Goal: Use online tool/utility: Use online tool/utility

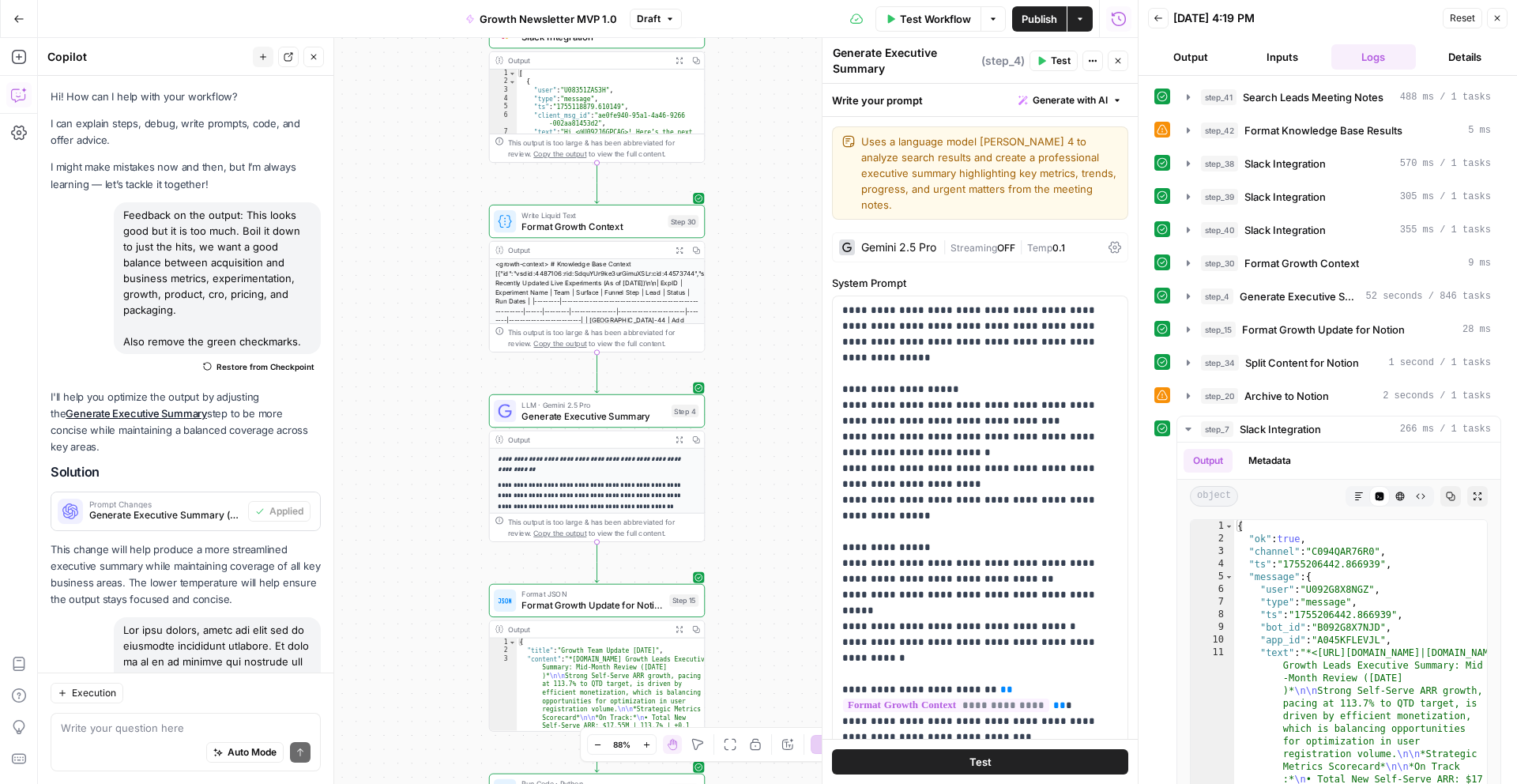
scroll to position [4242, 0]
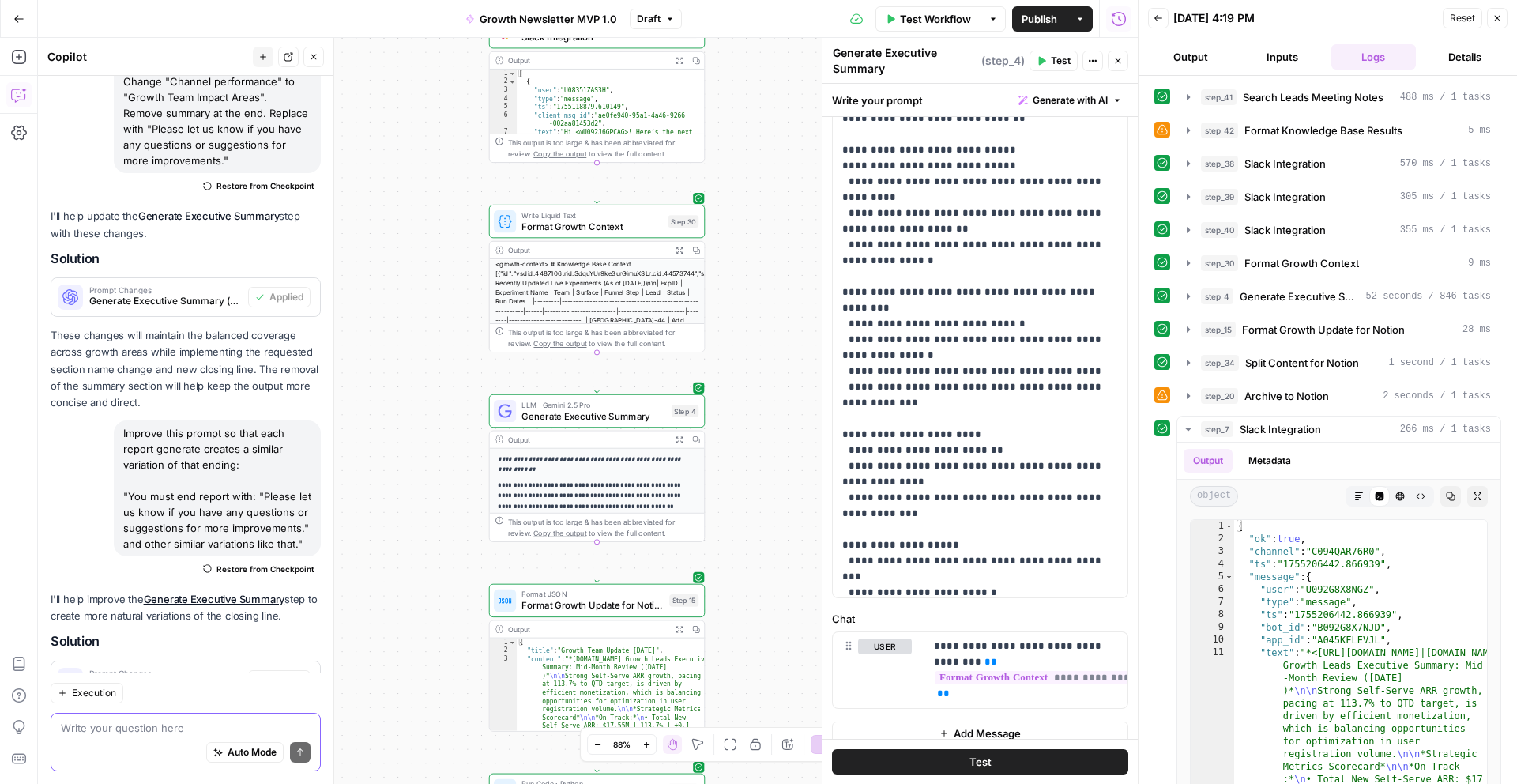
click at [100, 725] on textarea at bounding box center [186, 727] width 249 height 16
paste textarea "do a short intro, 100 words or so, on the work behind this summary (sources, te…"
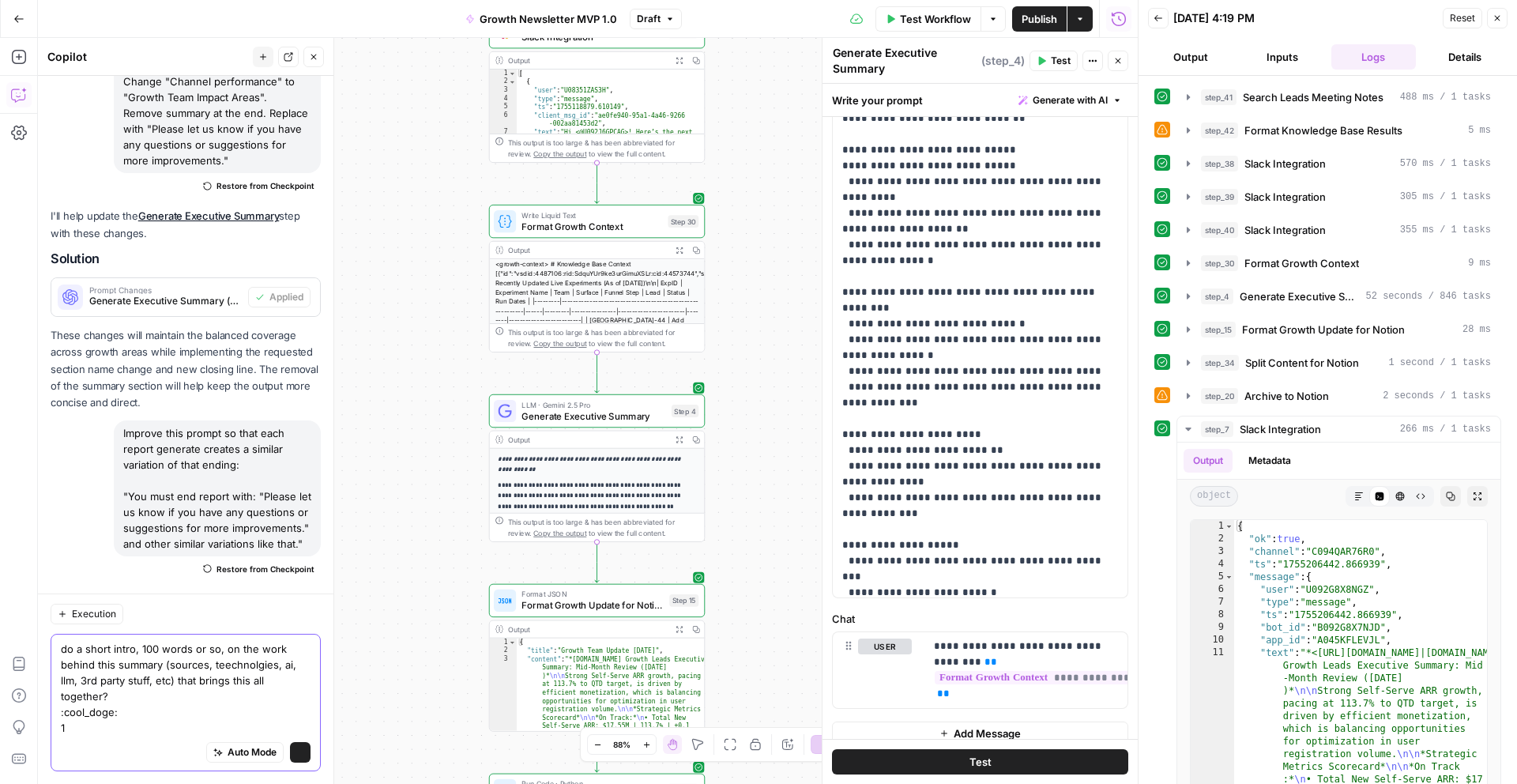
scroll to position [5541, 0]
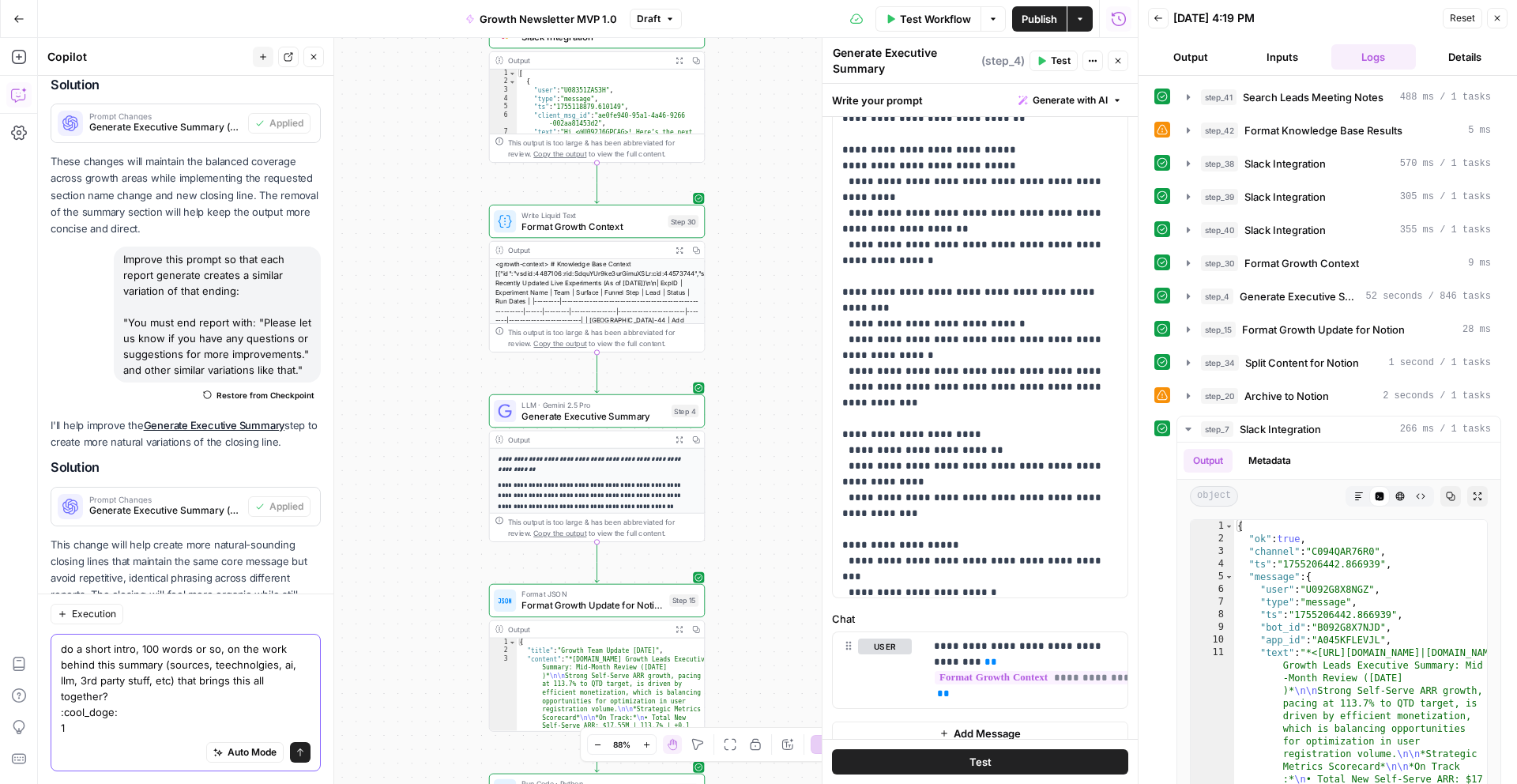
drag, startPoint x: 83, startPoint y: 554, endPoint x: 57, endPoint y: 556, distance: 26.1
click at [57, 634] on div "do a short intro, 100 words or so, on the work behind this summary (sources, te…" at bounding box center [186, 702] width 270 height 137
drag, startPoint x: 98, startPoint y: 636, endPoint x: 58, endPoint y: 619, distance: 43.5
click at [58, 634] on div "Give me a short intro, 100 words or so, on the work behind this summary (source…" at bounding box center [186, 702] width 270 height 137
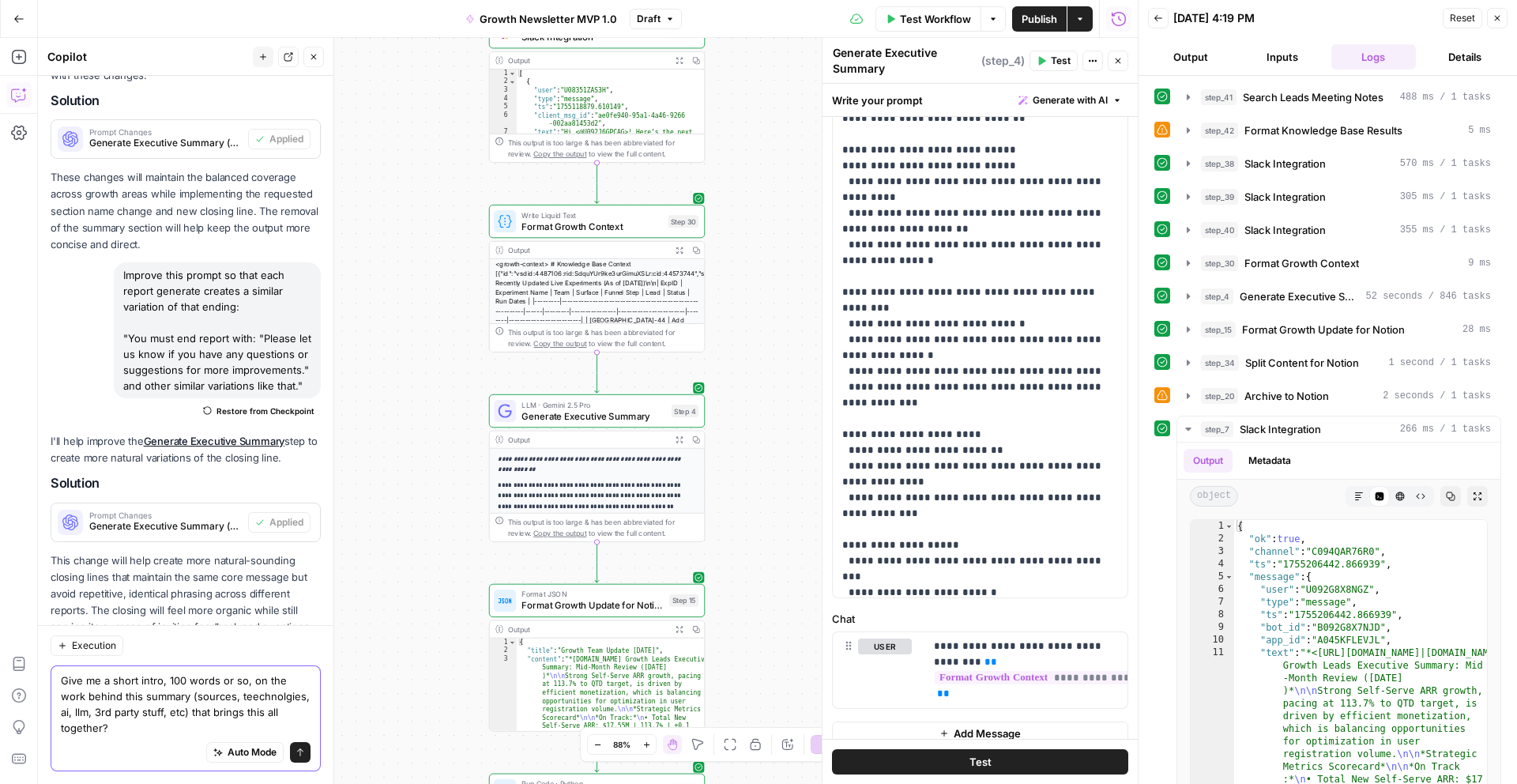
scroll to position [5510, 0]
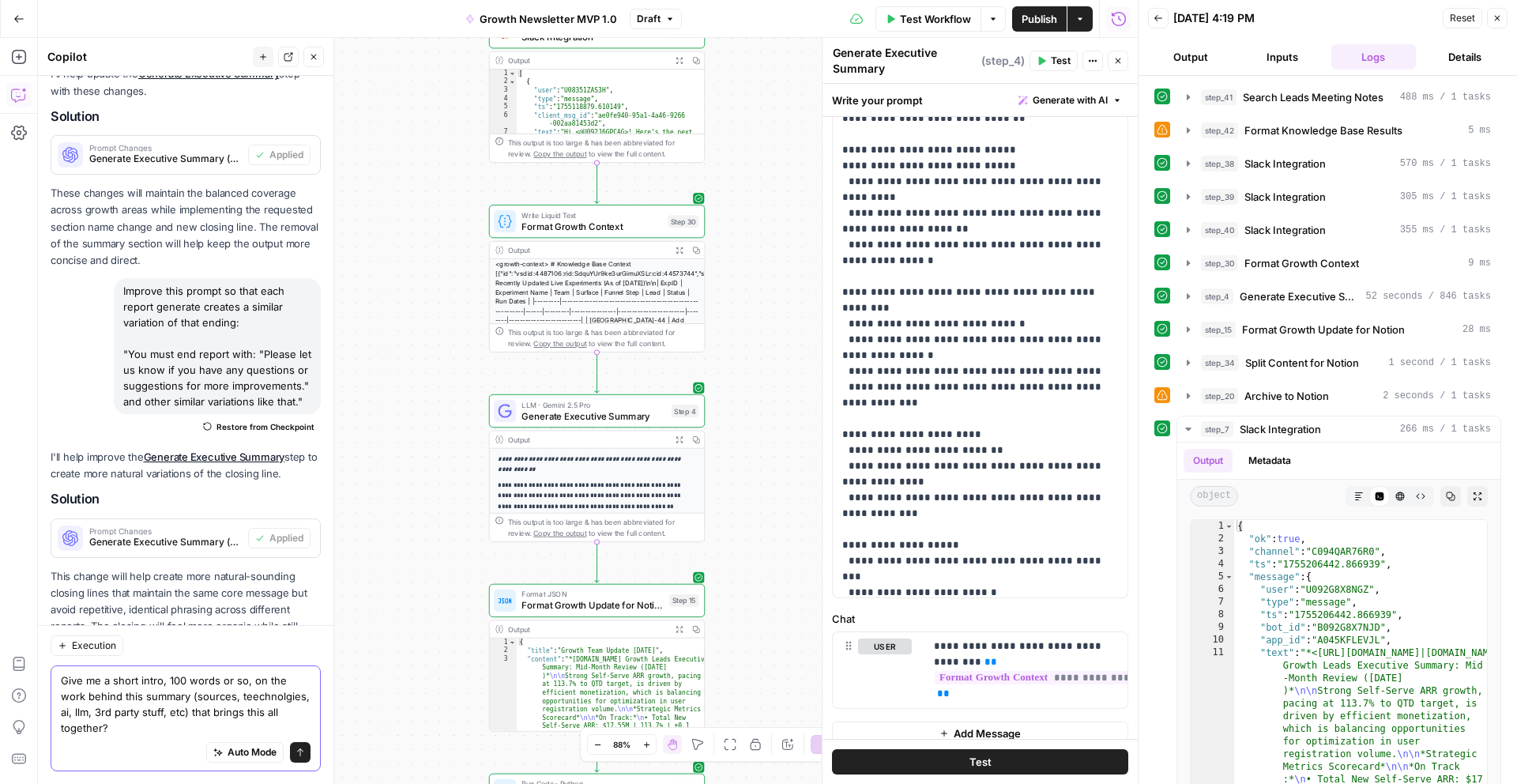
click at [112, 673] on textarea "Give me a short intro, 100 words or so, on the work behind this summary (source…" at bounding box center [186, 704] width 249 height 63
type textarea "Give me a short intro, 100 words or so, on the work behind this Grow Newsletter…"
click at [187, 673] on textarea "Give me a short intro, 100 words or so, on the work behind this Grow Newsletter…" at bounding box center [186, 704] width 249 height 63
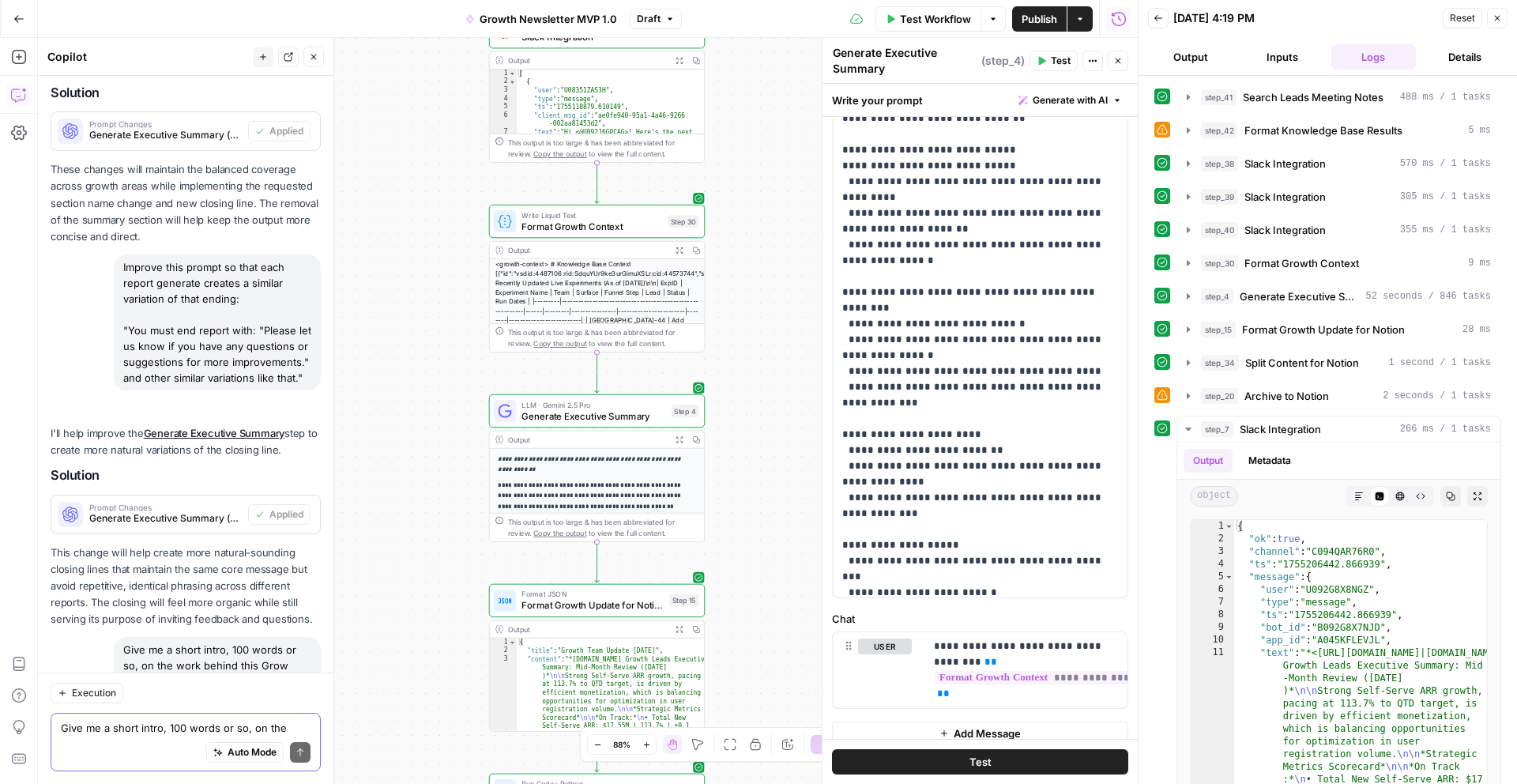
scroll to position [5756, 0]
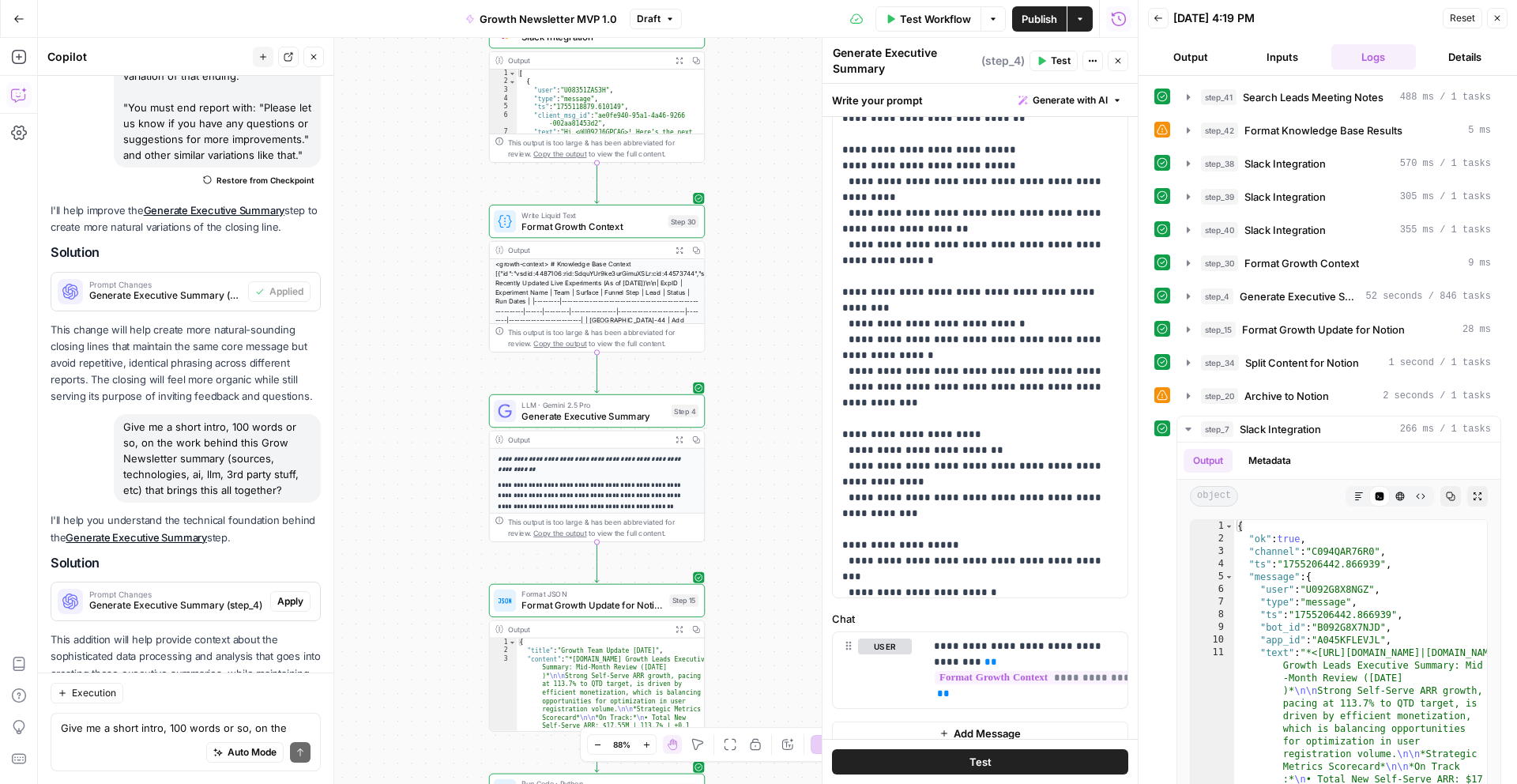
click at [153, 735] on div "Auto Mode Send" at bounding box center [186, 753] width 249 height 35
drag, startPoint x: 163, startPoint y: 282, endPoint x: 154, endPoint y: 282, distance: 9.0
click at [154, 414] on div "Give me a short intro, 100 words or so, on the work behind this Grow Newsletter…" at bounding box center [218, 458] width 207 height 88
click at [132, 414] on div "Give me a short intro, 100 words or so, on the work behind this Grow Newsletter…" at bounding box center [218, 458] width 207 height 88
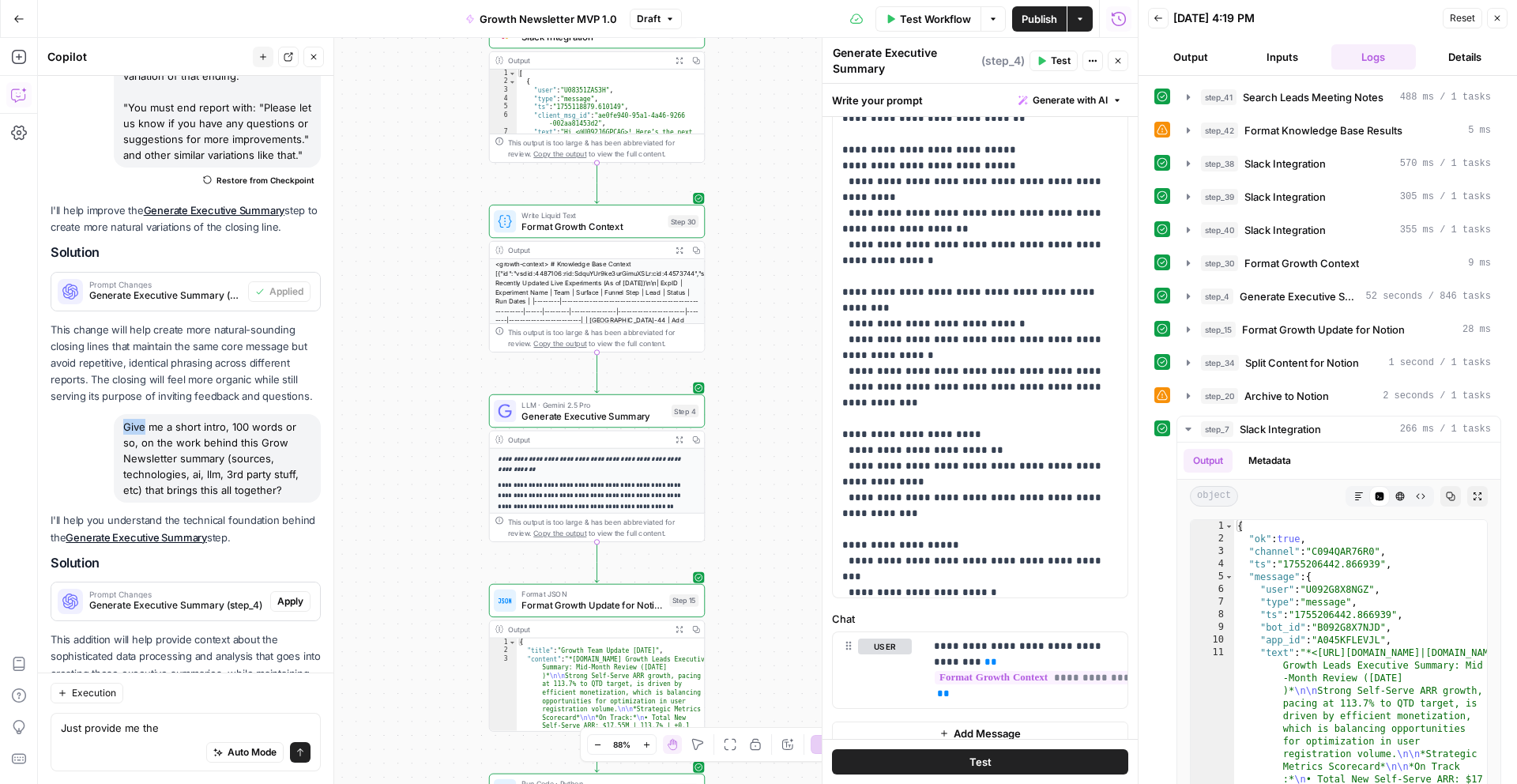
click at [132, 414] on div "Give me a short intro, 100 words or so, on the work behind this Grow Newsletter…" at bounding box center [218, 458] width 207 height 88
copy div "Give me a short intro, 100 words or so, on the work behind this Grow Newsletter…"
click at [105, 732] on textarea "Just provide me the" at bounding box center [186, 727] width 249 height 16
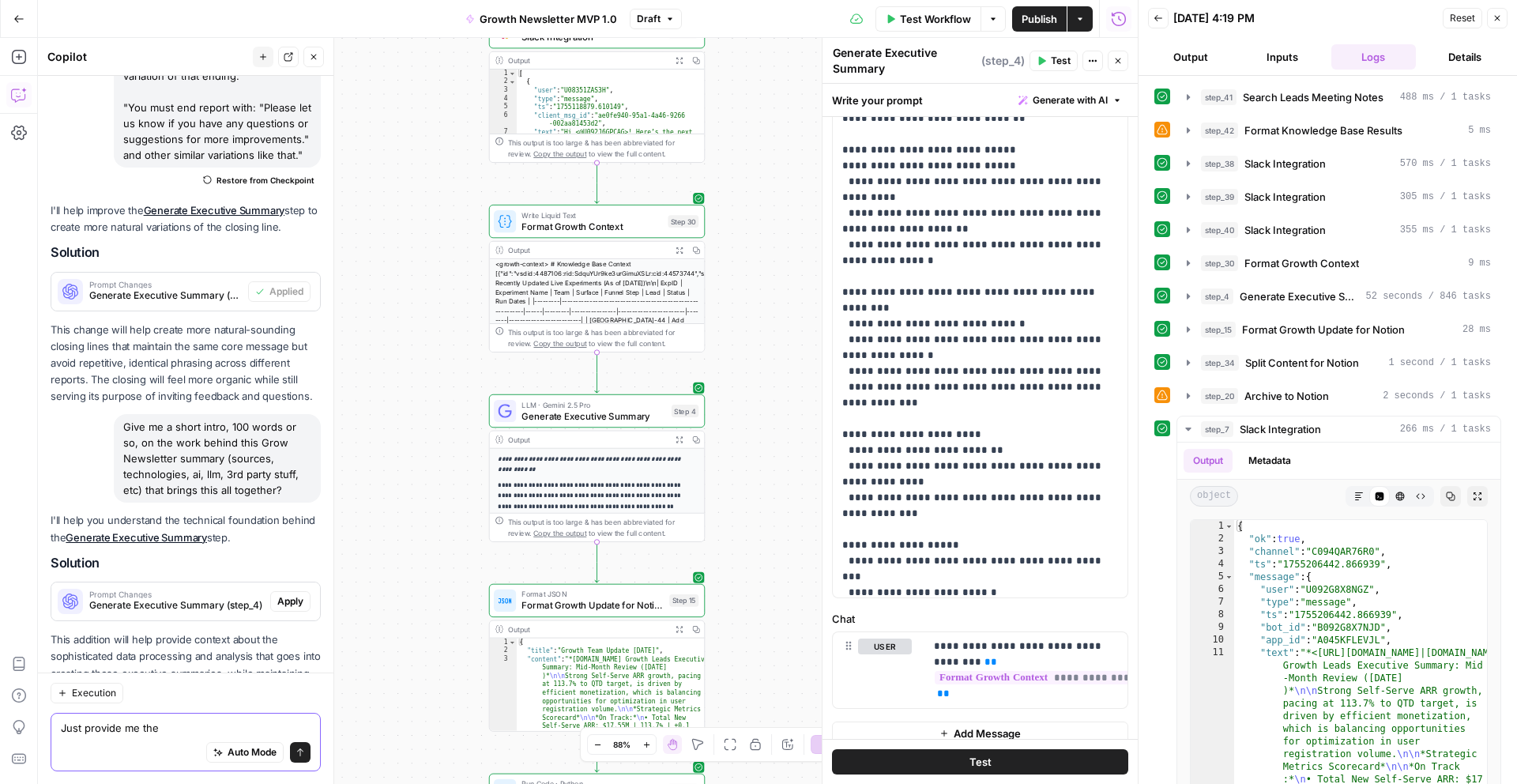
paste textarea "Give me a short intro, 100 words or so, on the work behind this Grow Newsletter…"
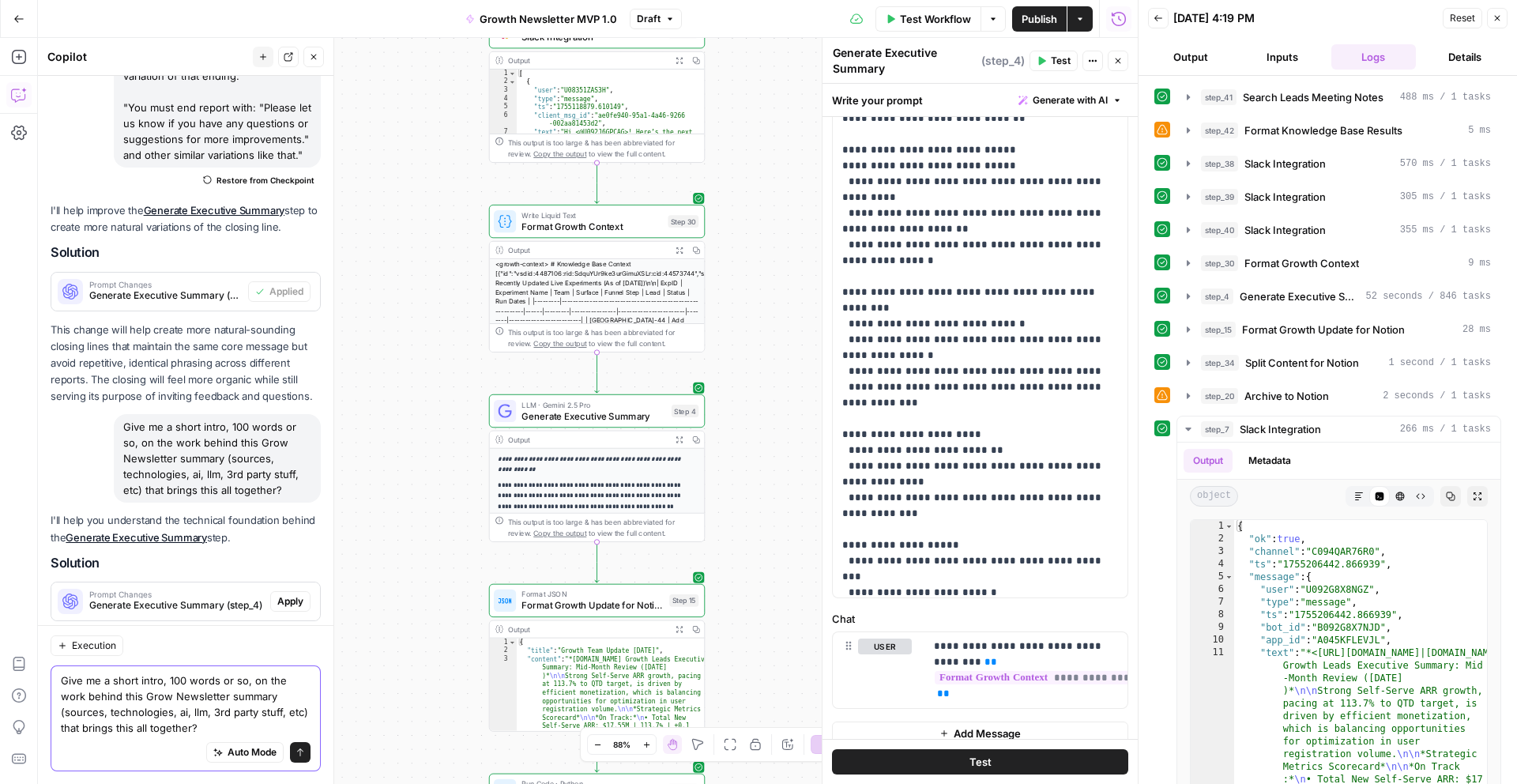
scroll to position [5804, 0]
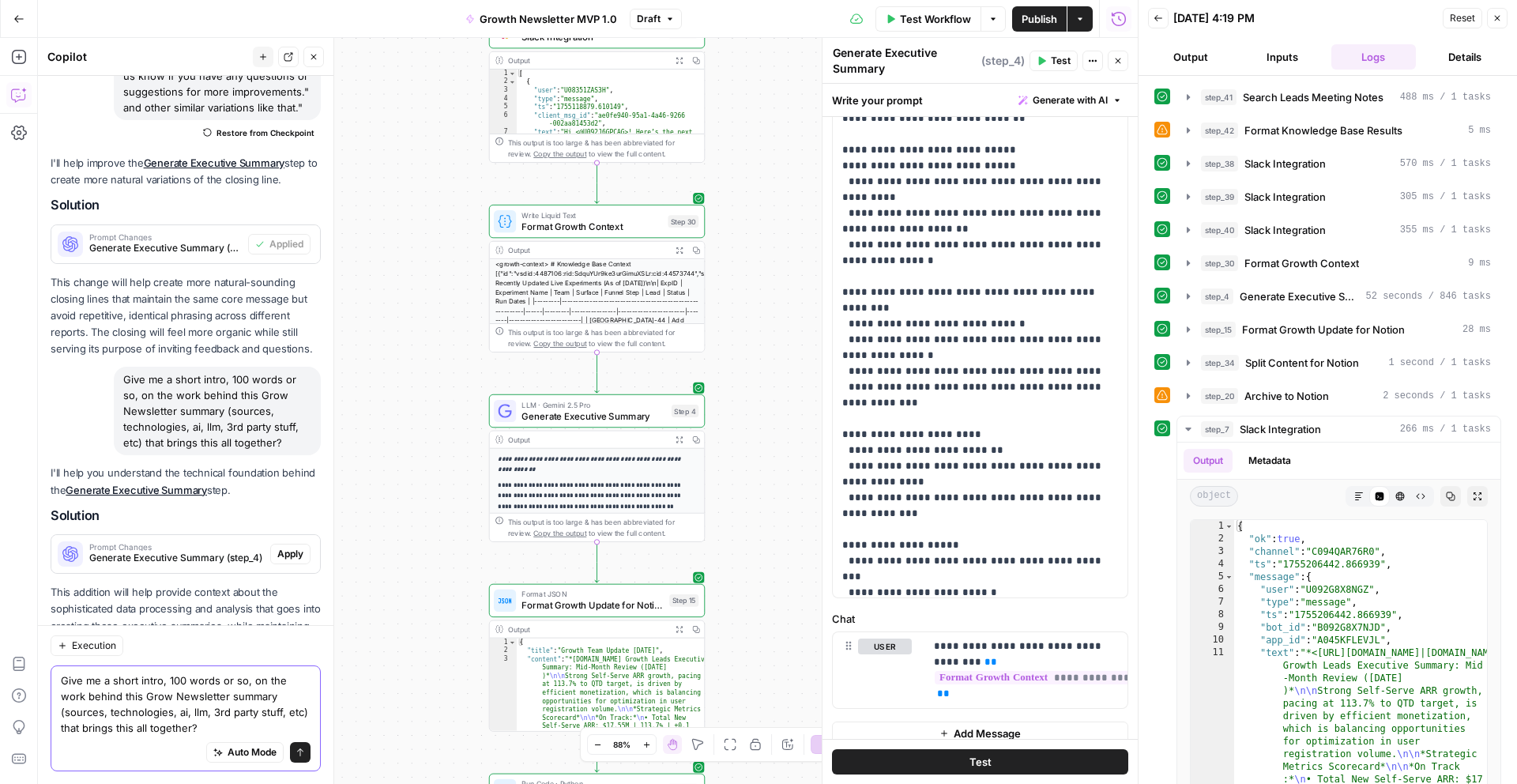
click at [245, 683] on textarea "Give me a short intro, 100 words or so, on the work behind this Grow Newsletter…" at bounding box center [186, 704] width 249 height 63
click at [207, 725] on textarea "Give me a short intro, 100 words or so in this chat, on the work behind this Gr…" at bounding box center [186, 704] width 249 height 63
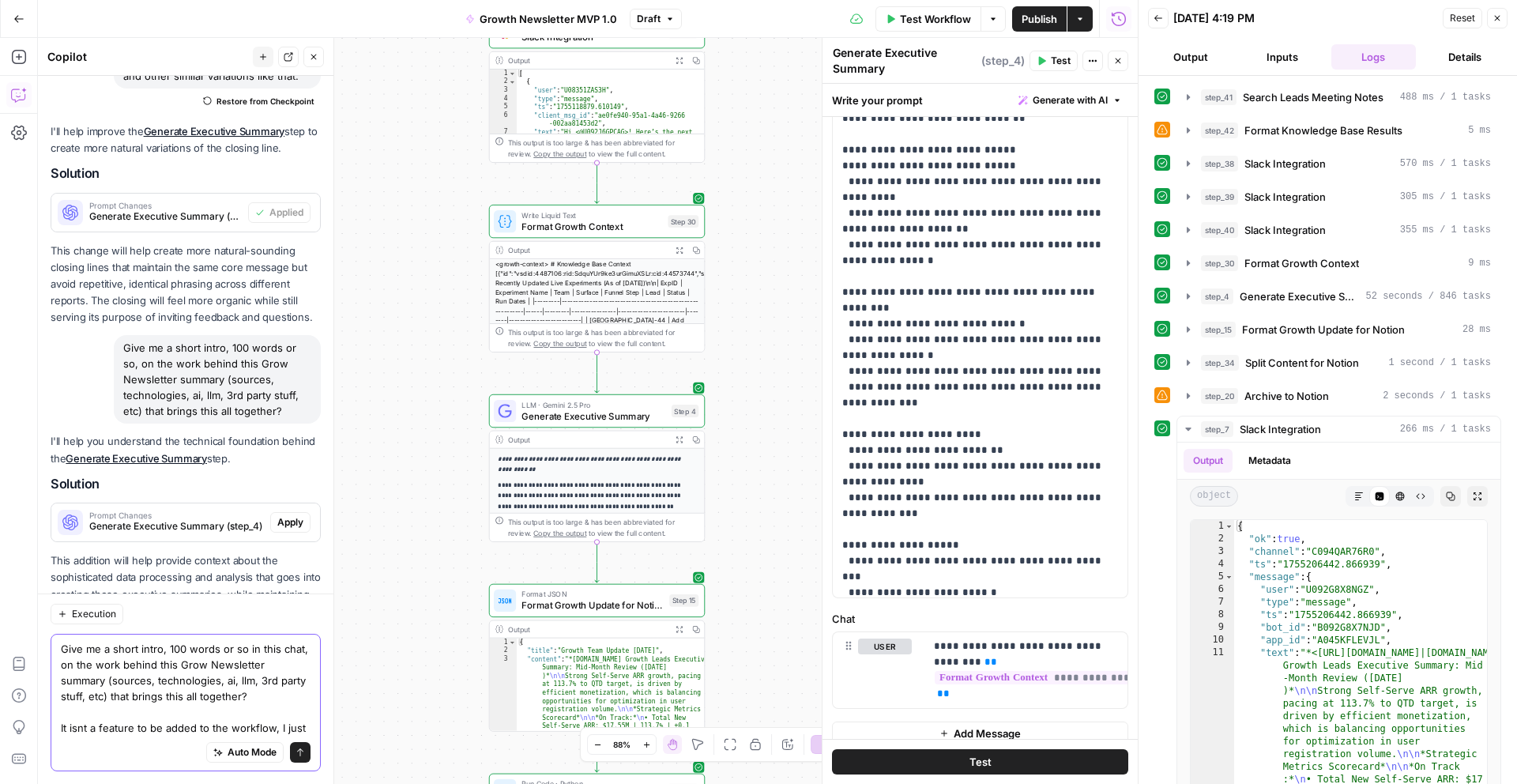
scroll to position [5851, 0]
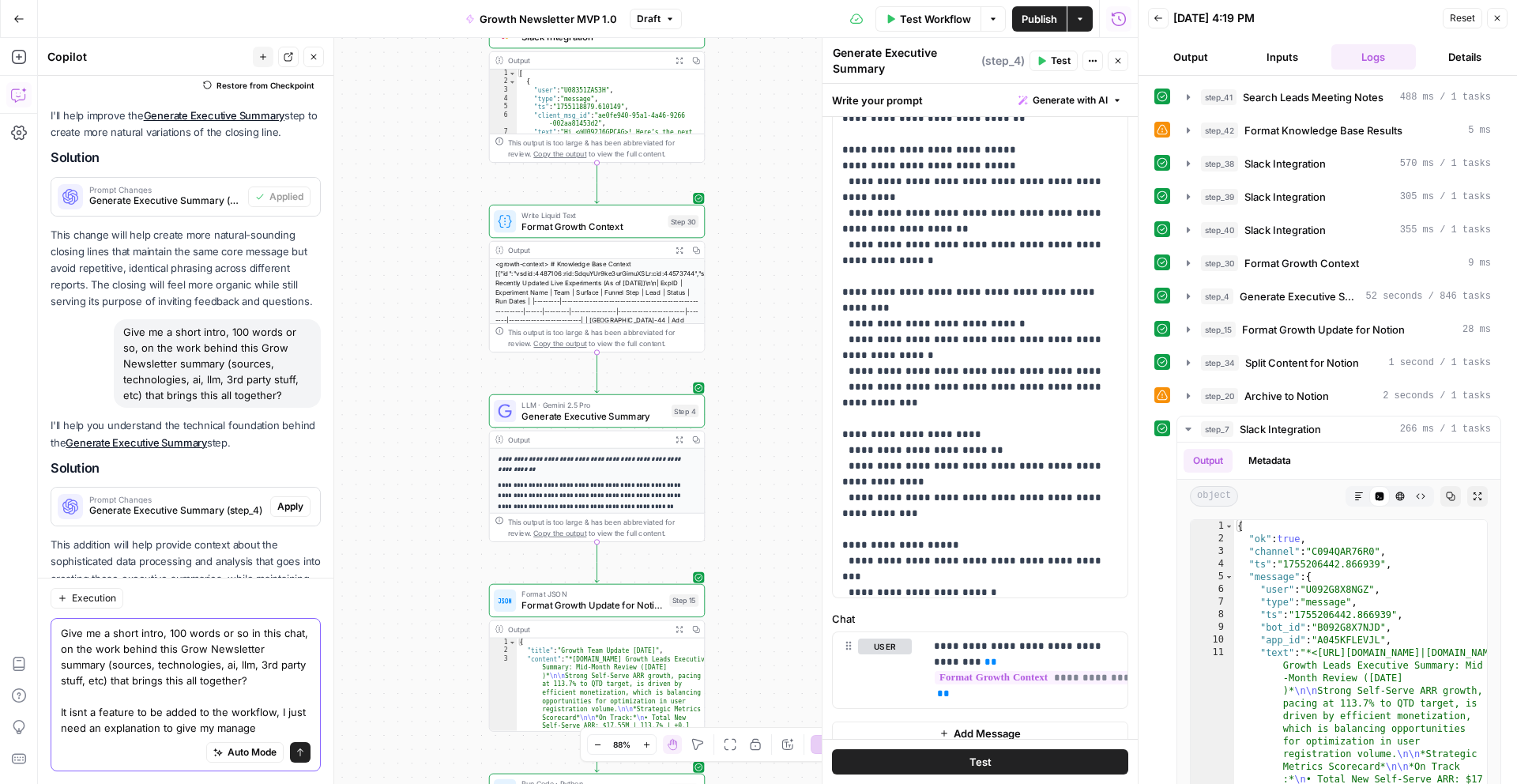
type textarea "Give me a short intro, 100 words or so in this chat, on the work behind this Gr…"
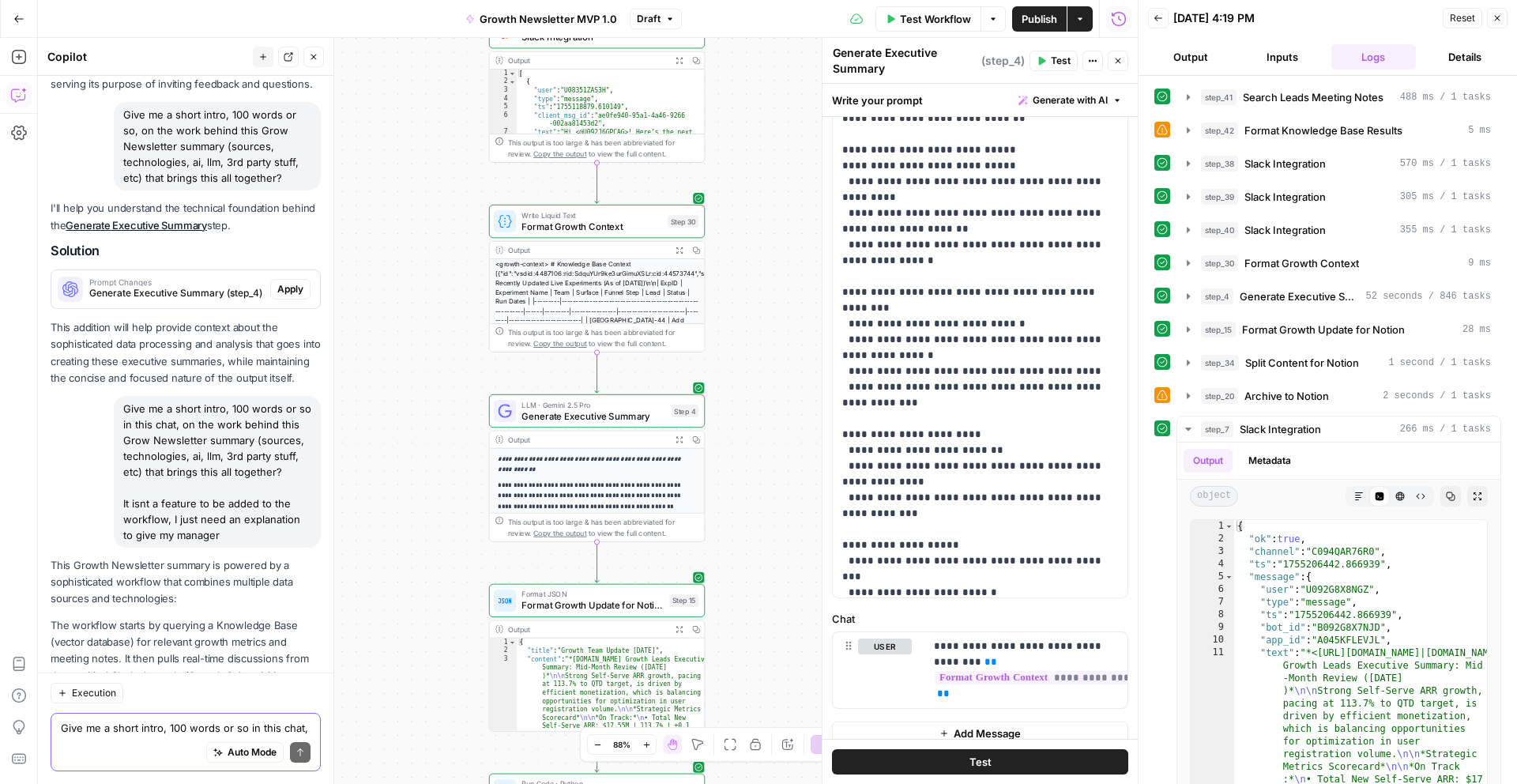
scroll to position [6291, 0]
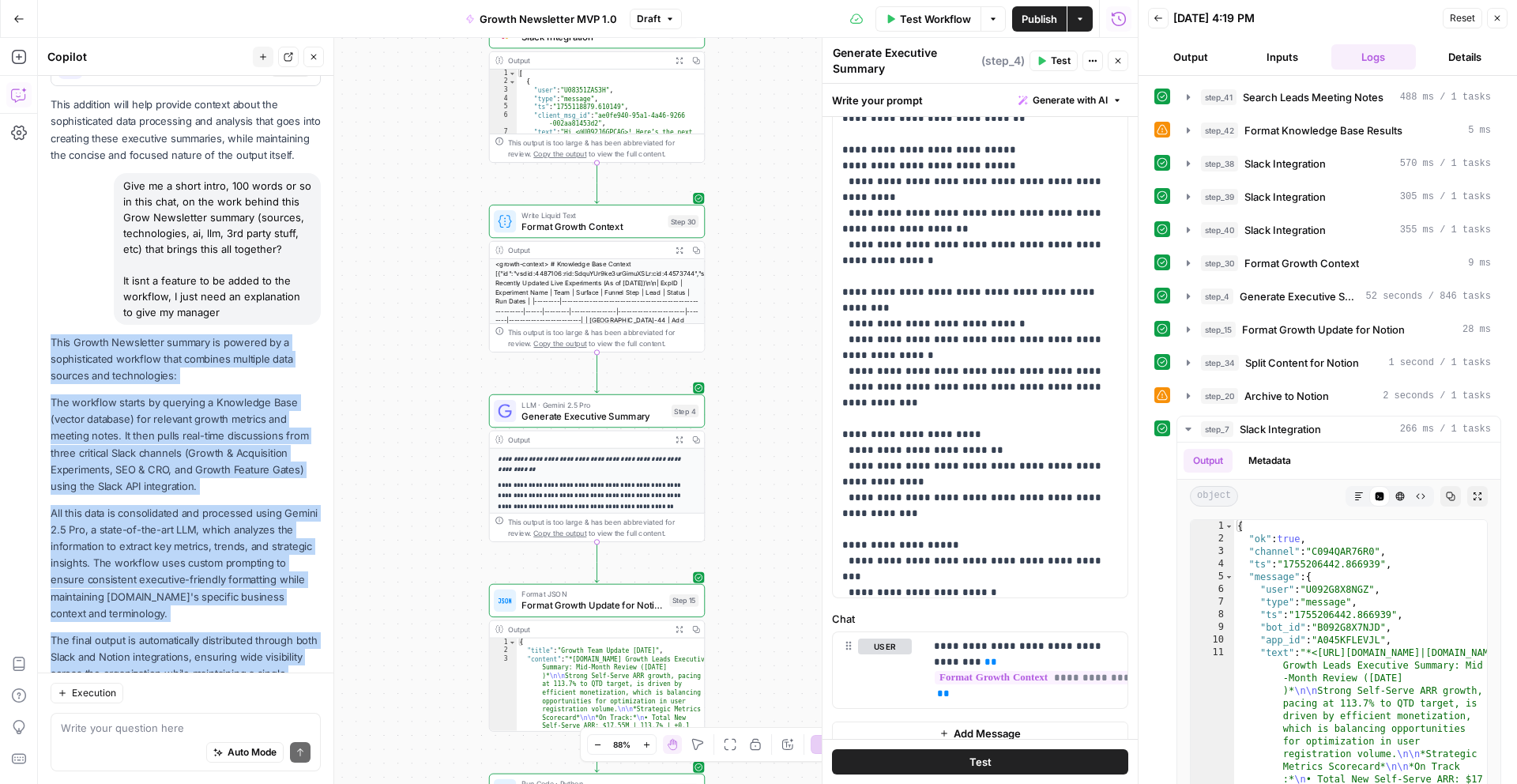
drag, startPoint x: 95, startPoint y: 625, endPoint x: 53, endPoint y: 284, distance: 343.6
click at [53, 334] on div "This Growth Newsletter summary is powered by a sophisticated workflow that comb…" at bounding box center [186, 517] width 270 height 365
copy div "This Growth Newsletter summary is powered by a sophisticated workflow that comb…"
